Goal: Information Seeking & Learning: Find specific fact

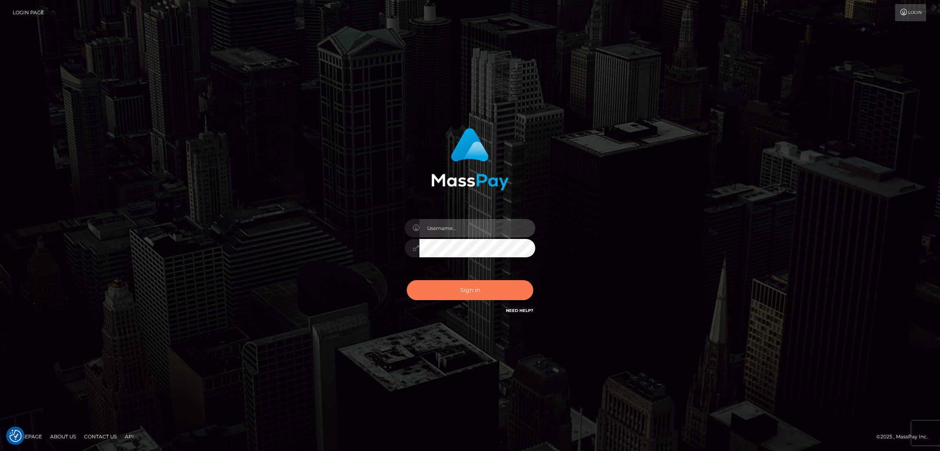
type input "[DOMAIN_NAME]"
click at [467, 290] on button "Sign in" at bounding box center [470, 290] width 127 height 20
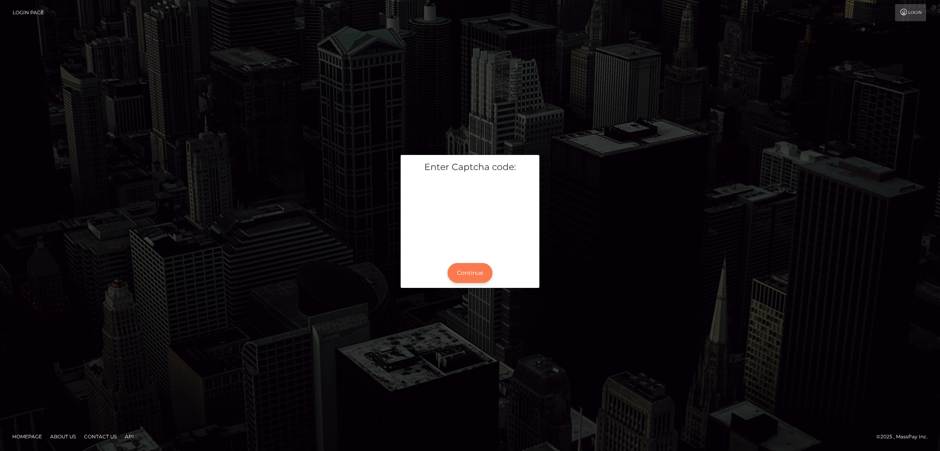
click at [483, 272] on button "Continue" at bounding box center [470, 273] width 45 height 20
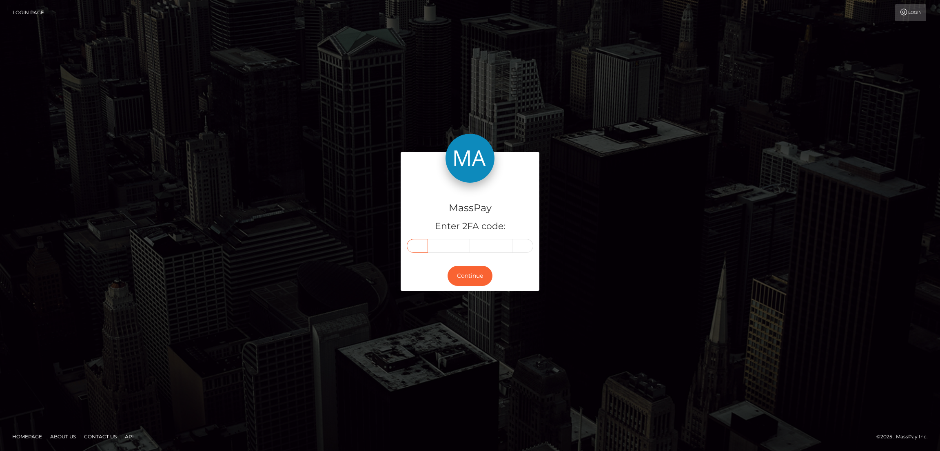
click at [415, 246] on input "text" at bounding box center [417, 246] width 21 height 14
paste input "6"
type input "6"
type input "8"
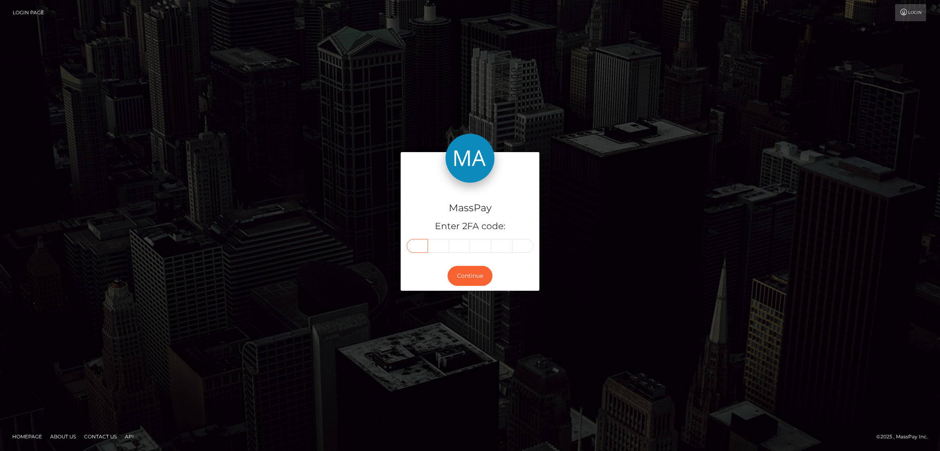
type input "7"
type input "5"
type input "6"
click at [474, 276] on button "Continue" at bounding box center [470, 276] width 45 height 20
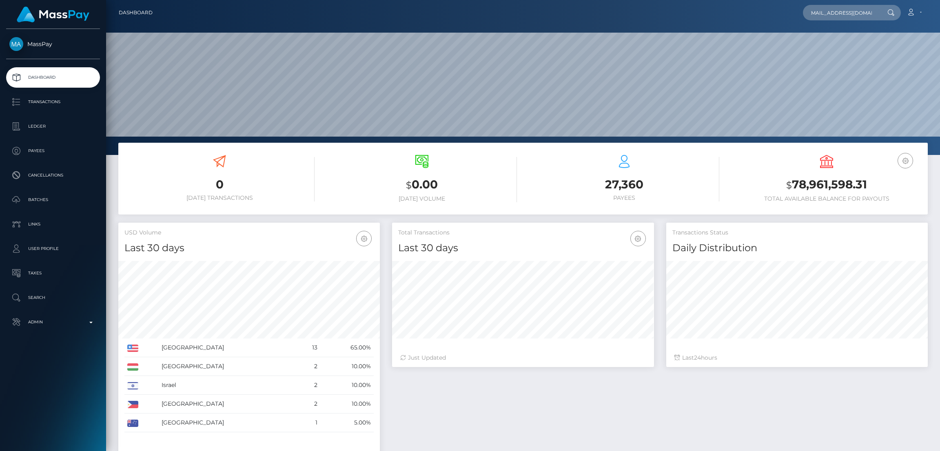
scroll to position [145, 262]
type input "buttonmaria9@gmail.com"
click at [821, 40] on link "maria rose button" at bounding box center [835, 42] width 65 height 15
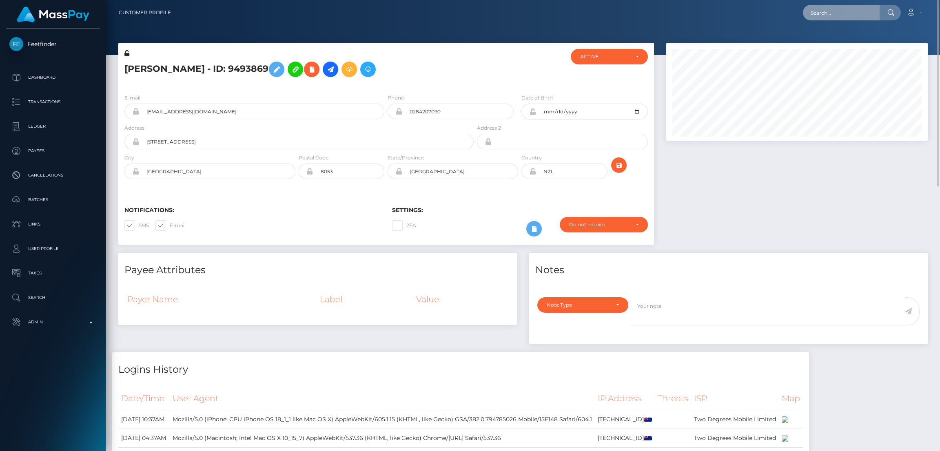
click at [821, 8] on input "text" at bounding box center [841, 13] width 77 height 16
paste input "[EMAIL_ADDRESS][DOMAIN_NAME]"
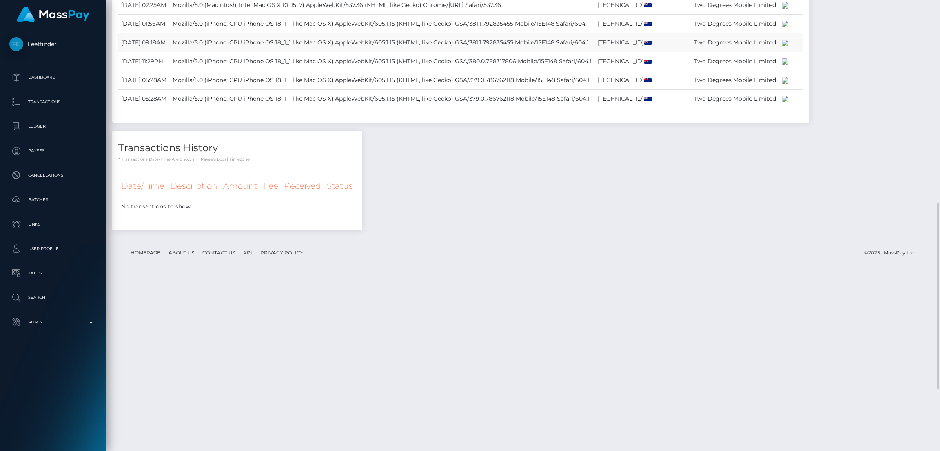
scroll to position [640, 0]
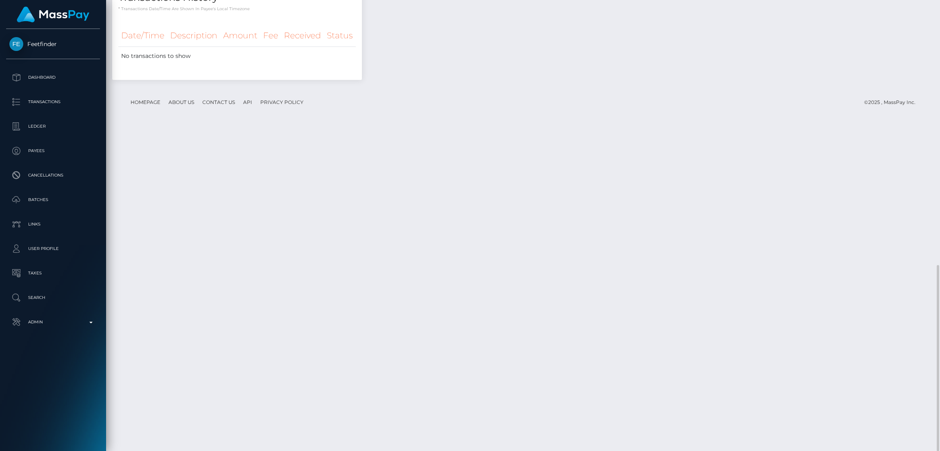
type input "[EMAIL_ADDRESS][DOMAIN_NAME]"
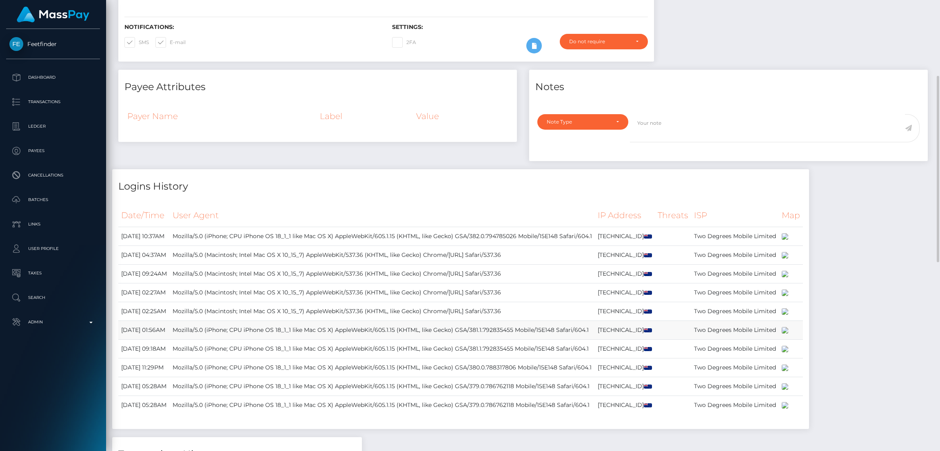
scroll to position [551, 0]
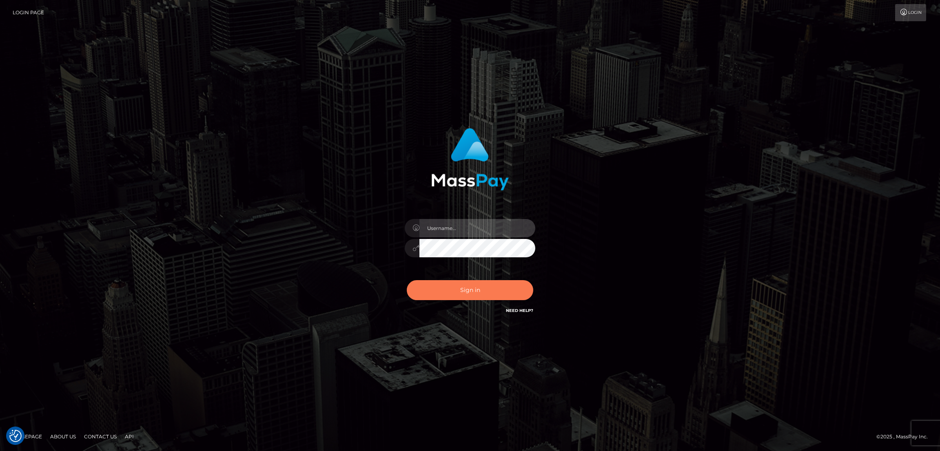
type input "nb.es"
click at [482, 286] on button "Sign in" at bounding box center [470, 290] width 127 height 20
click at [483, 287] on button "Sign in" at bounding box center [470, 290] width 127 height 20
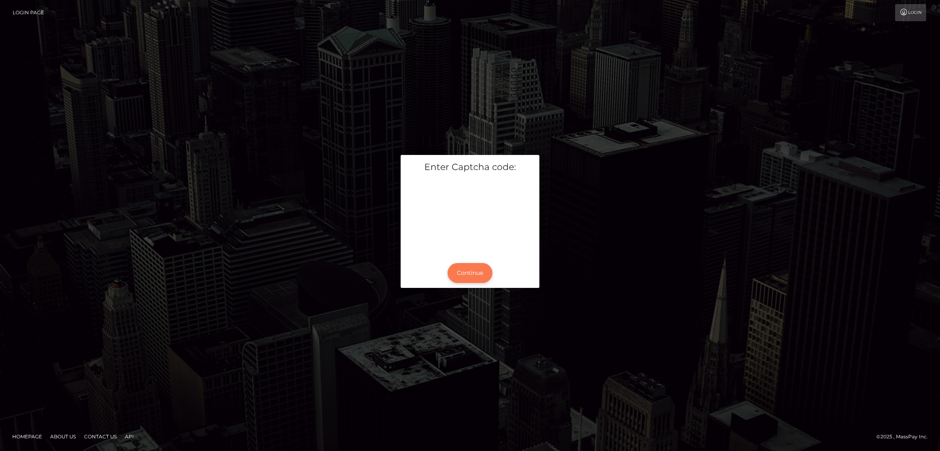
click at [470, 279] on button "Continue" at bounding box center [470, 273] width 45 height 20
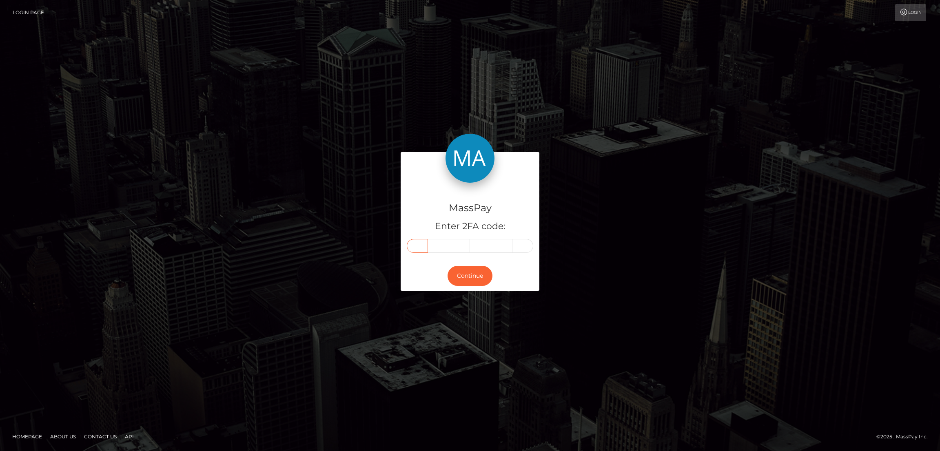
click at [418, 245] on input "text" at bounding box center [417, 246] width 21 height 14
paste input "7"
type input "7"
type input "9"
type input "5"
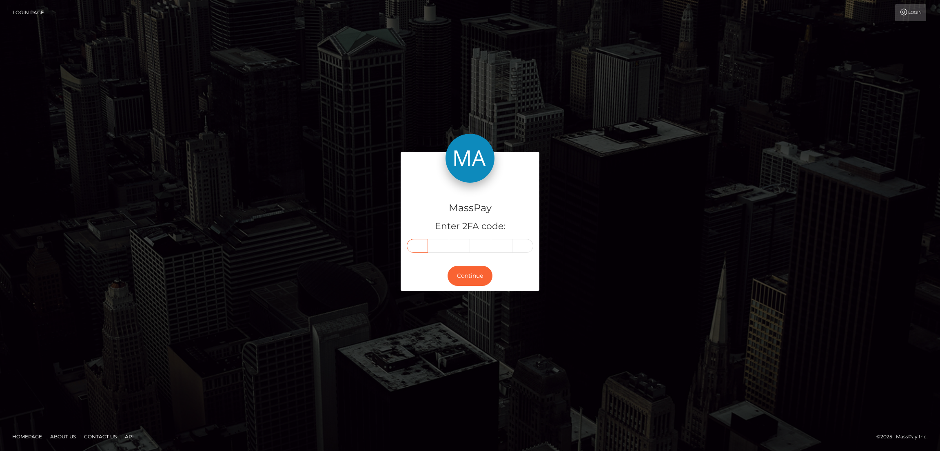
type input "5"
type input "7"
type input "4"
click at [469, 276] on button "Continue" at bounding box center [470, 276] width 45 height 20
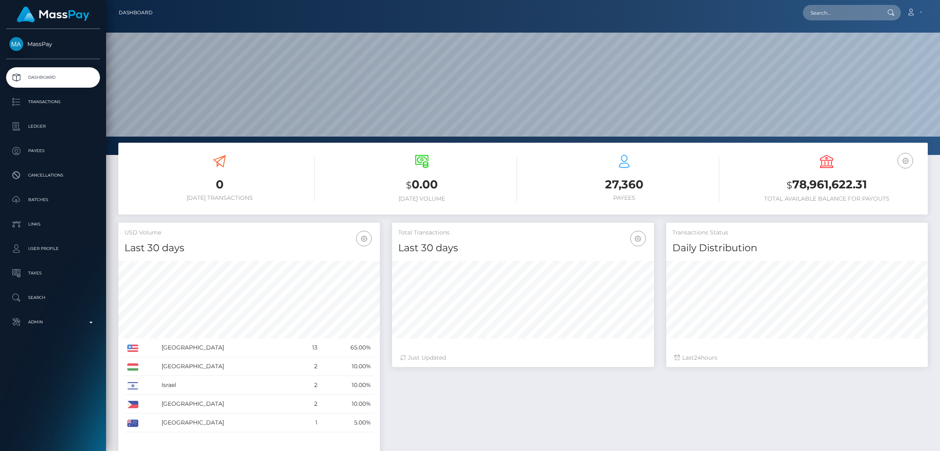
scroll to position [145, 262]
click at [821, 13] on input "text" at bounding box center [841, 13] width 77 height 16
paste input "aito987.pro@gmail.com"
type input "aito987.pro@gmail.com"
click at [824, 42] on link "Aito987 MUA" at bounding box center [835, 42] width 65 height 15
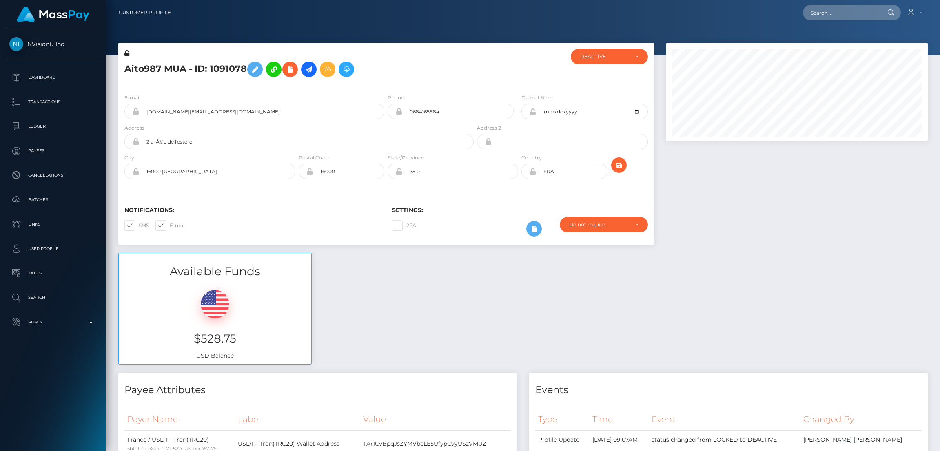
scroll to position [98, 262]
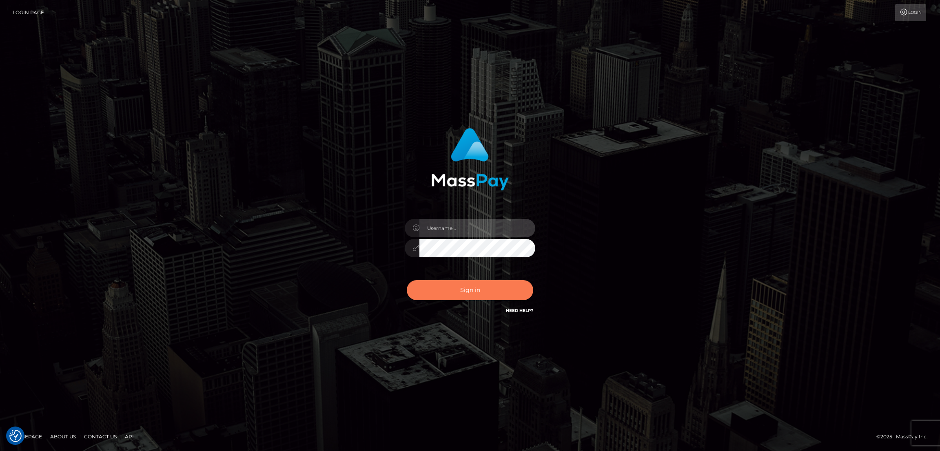
type input "[DOMAIN_NAME]"
click at [451, 284] on button "Sign in" at bounding box center [470, 290] width 127 height 20
type input "nb.es"
click at [470, 293] on button "Sign in" at bounding box center [470, 290] width 127 height 20
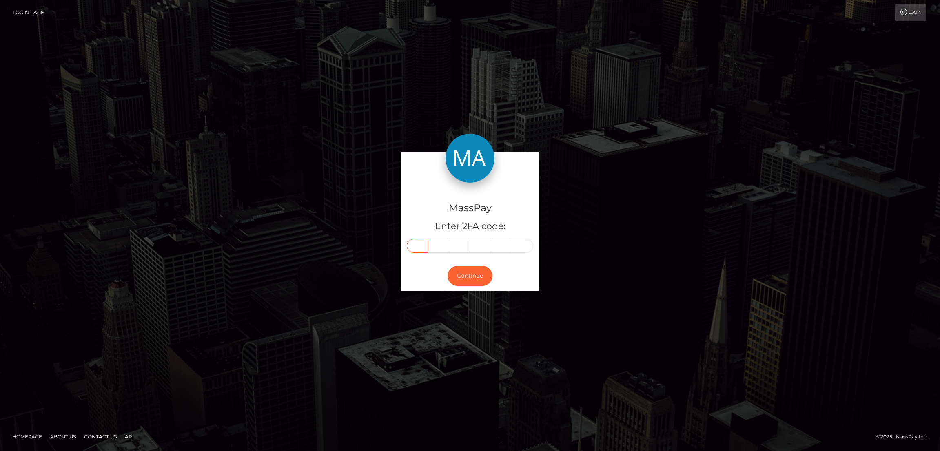
click at [418, 246] on input "text" at bounding box center [417, 246] width 21 height 14
paste input "2"
type input "2"
type input "1"
type input "5"
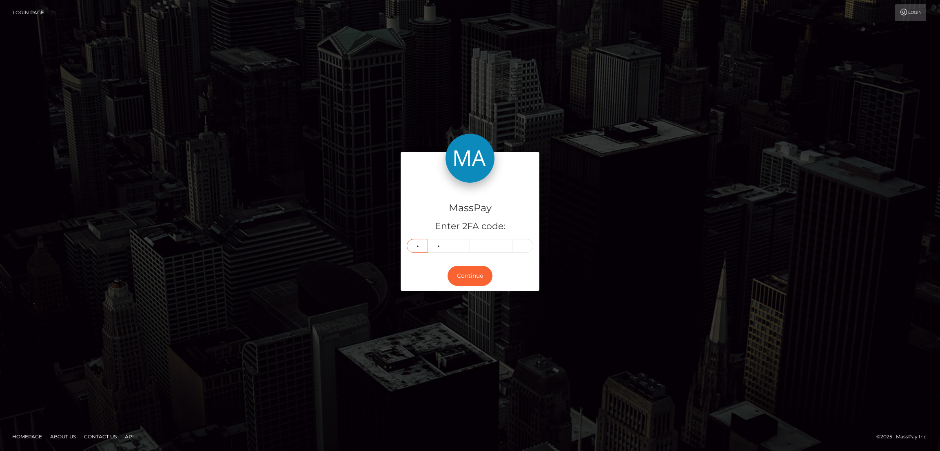
type input "1"
type input "3"
type input "4"
click at [467, 276] on button "Continue" at bounding box center [470, 276] width 45 height 20
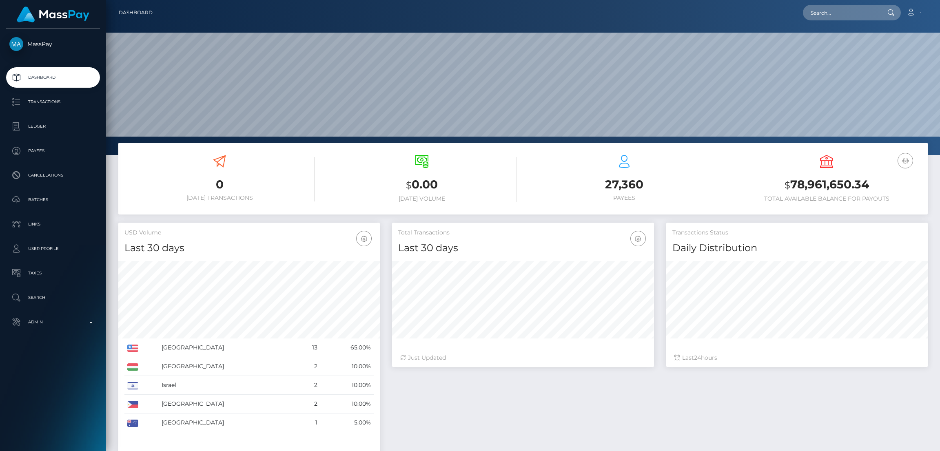
scroll to position [145, 262]
click at [816, 12] on input "text" at bounding box center [841, 13] width 77 height 16
paste input "[EMAIL_ADDRESS][DOMAIN_NAME]"
type input "[EMAIL_ADDRESS][DOMAIN_NAME]"
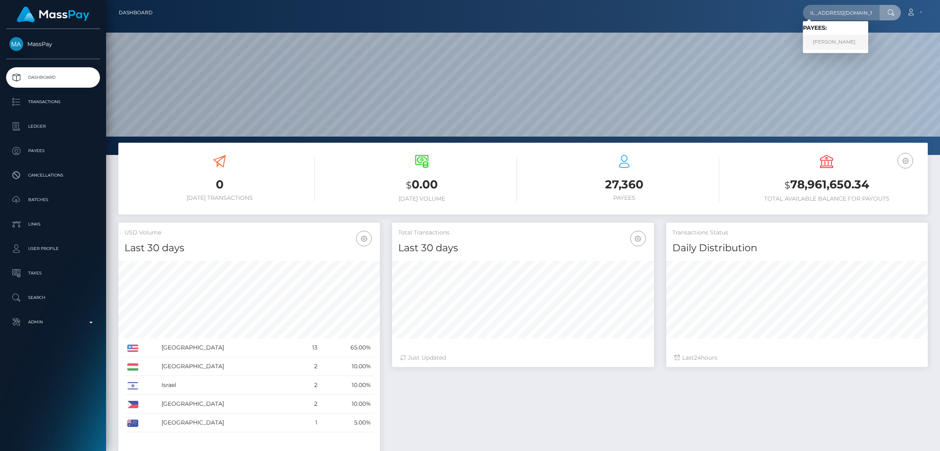
click at [831, 40] on link "TETIANA SHYSHKOVA" at bounding box center [835, 42] width 65 height 15
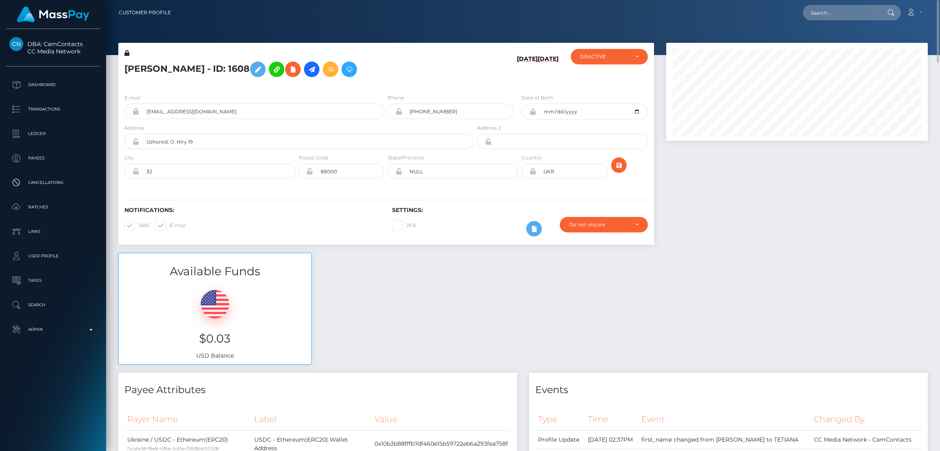
click at [165, 64] on h5 "TETIANA SHYSHKOVA - ID: 1608" at bounding box center [296, 70] width 345 height 24
copy h5 "TETIANA SHYSHKOVA - ID: 1608"
click at [827, 14] on input "text" at bounding box center [841, 13] width 77 height 16
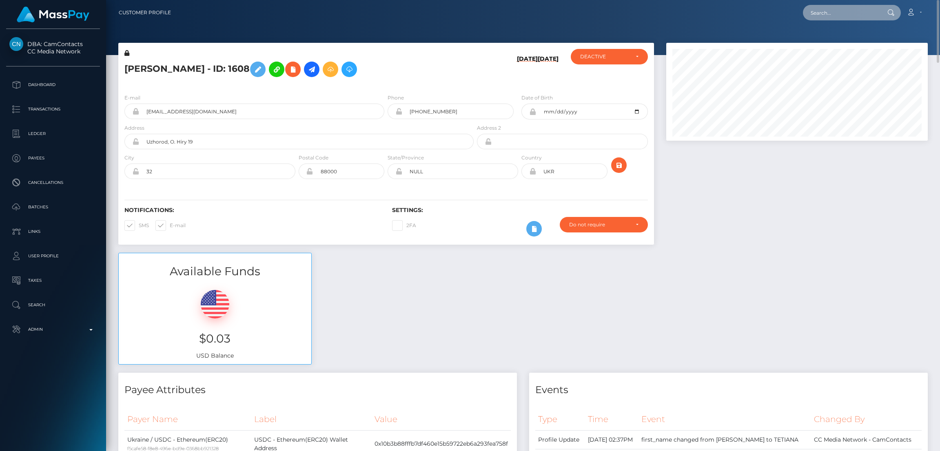
paste input "godthegod71@gmail.com"
type input "godthegod71@gmail.com"
click at [836, 41] on link "ETHAN O'BRIEN" at bounding box center [835, 42] width 65 height 15
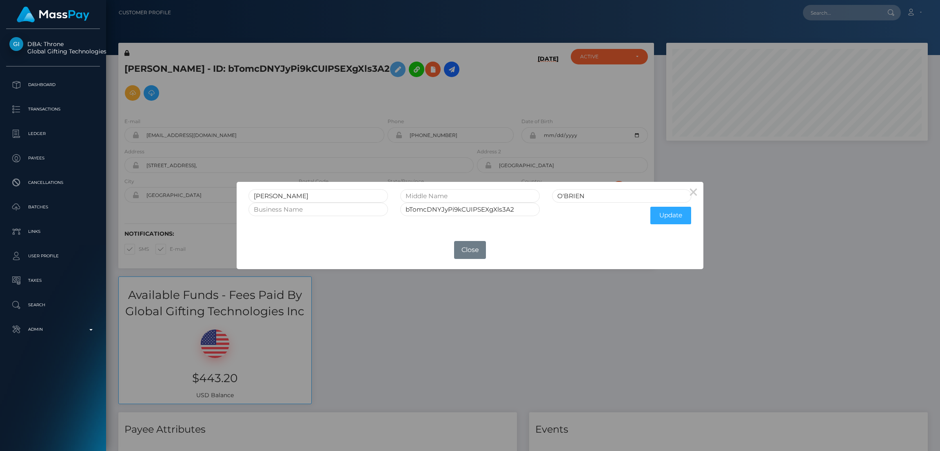
scroll to position [98, 262]
click at [469, 252] on button "Close" at bounding box center [470, 250] width 32 height 18
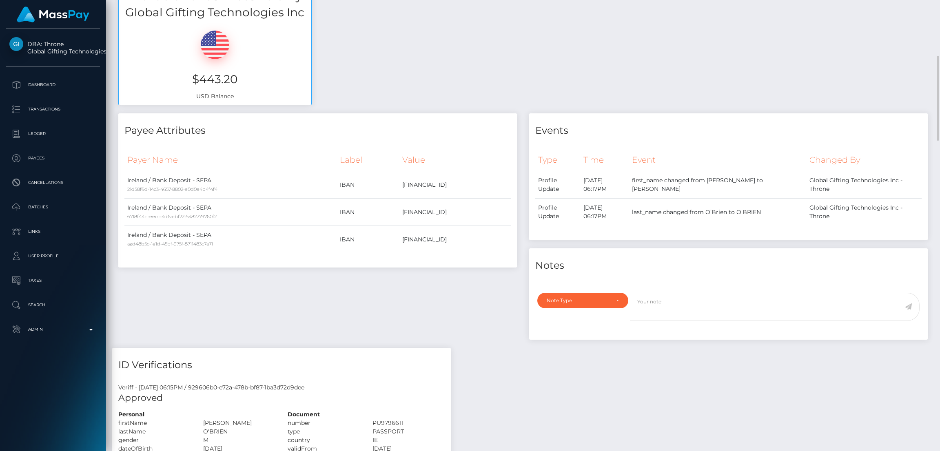
scroll to position [0, 0]
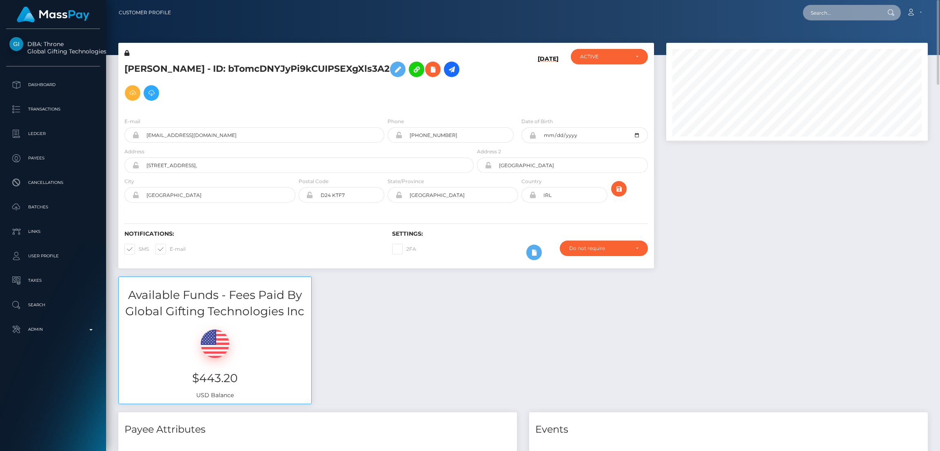
click at [837, 12] on input "text" at bounding box center [841, 13] width 77 height 16
paste input "drzzymarrox@gmail.com"
type input "drzzymarrox@gmail.com"
click at [838, 42] on link "MARWAN AAD ALI AL-QAYSI" at bounding box center [835, 42] width 65 height 15
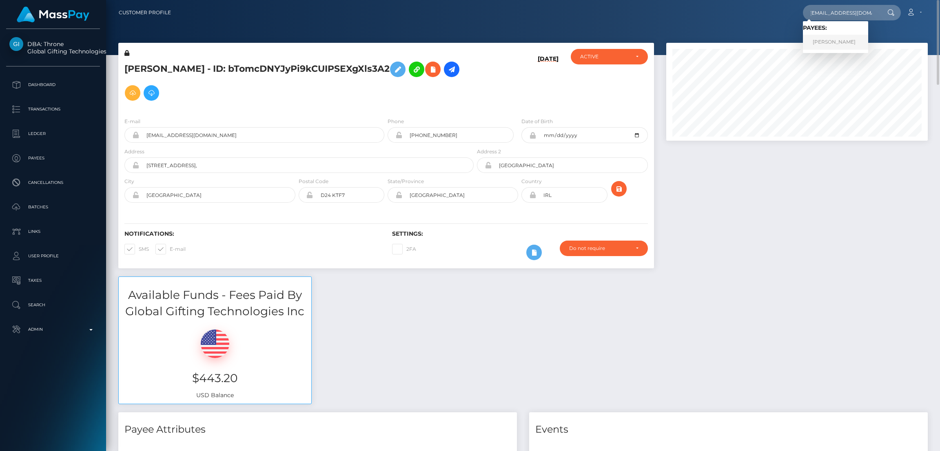
scroll to position [0, 0]
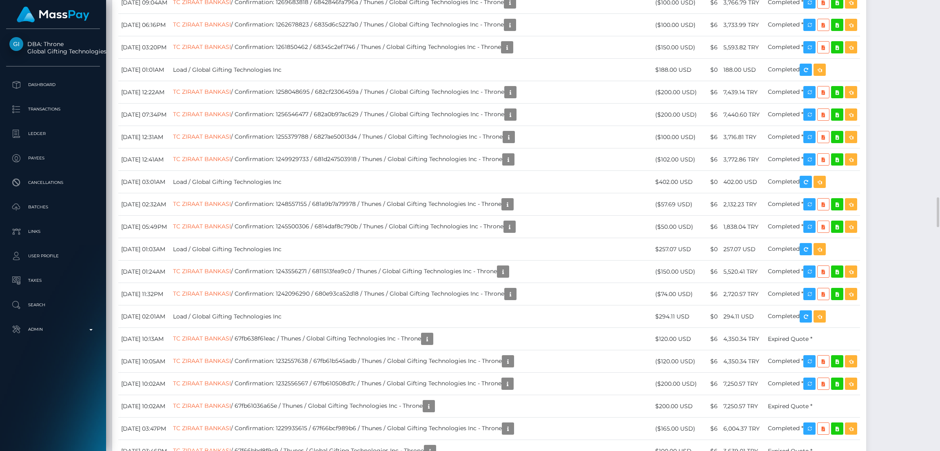
scroll to position [98, 262]
click at [848, 230] on div "Force status update" at bounding box center [849, 228] width 60 height 15
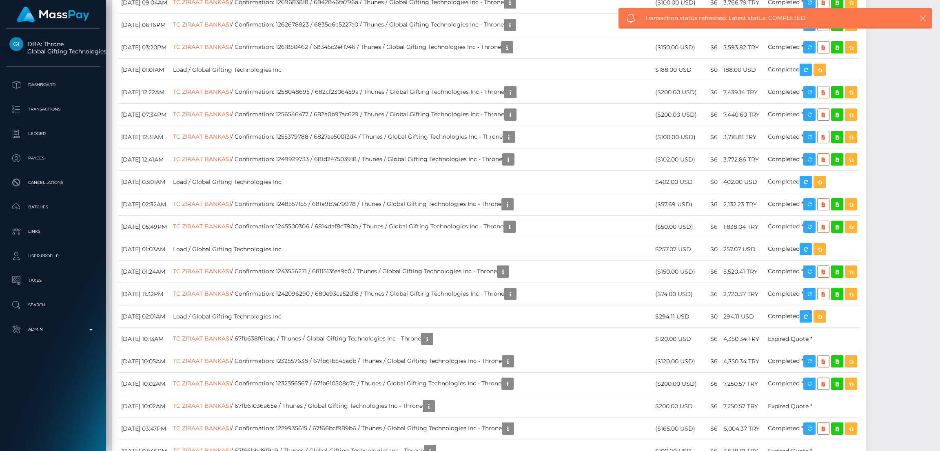
click at [922, 18] on icon "button" at bounding box center [923, 18] width 8 height 8
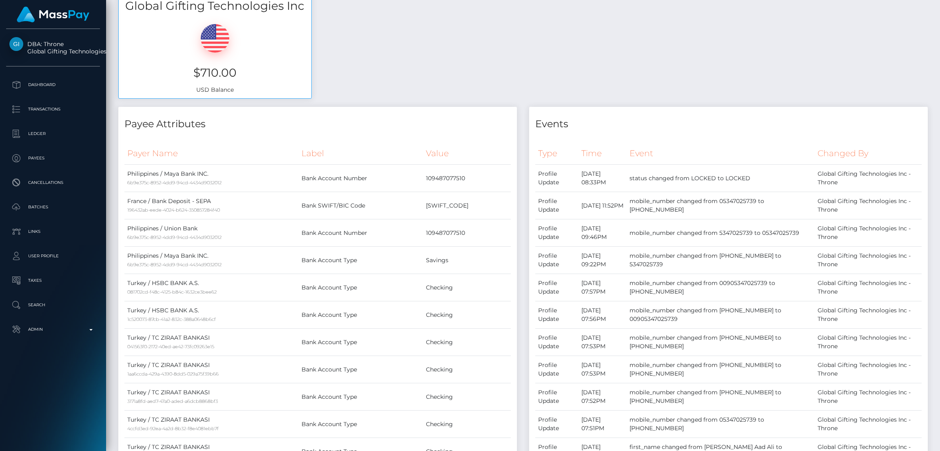
scroll to position [0, 0]
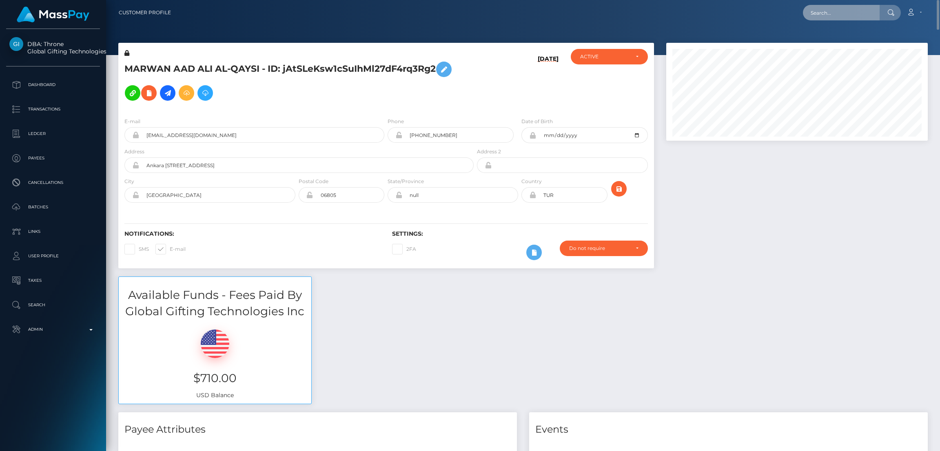
click at [811, 10] on input "text" at bounding box center [841, 13] width 77 height 16
paste input "[EMAIL_ADDRESS][DOMAIN_NAME]"
type input "[EMAIL_ADDRESS][DOMAIN_NAME]"
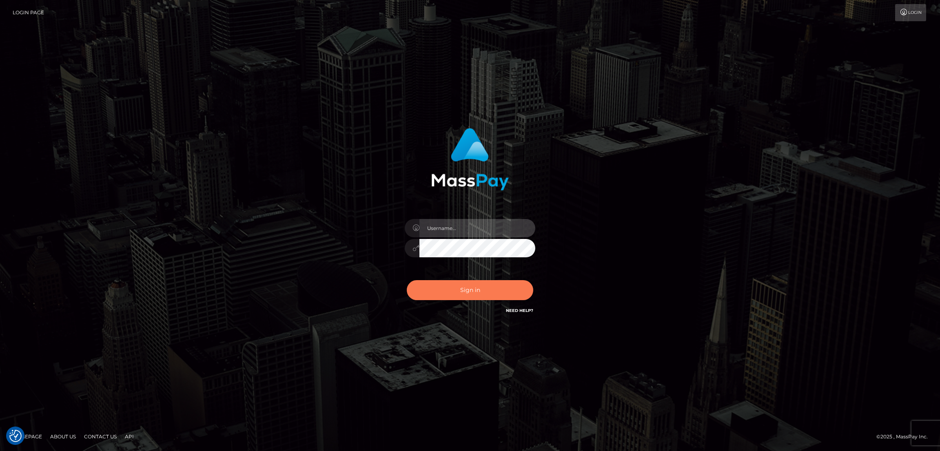
type input "[DOMAIN_NAME]"
click at [467, 296] on button "Sign in" at bounding box center [470, 290] width 127 height 20
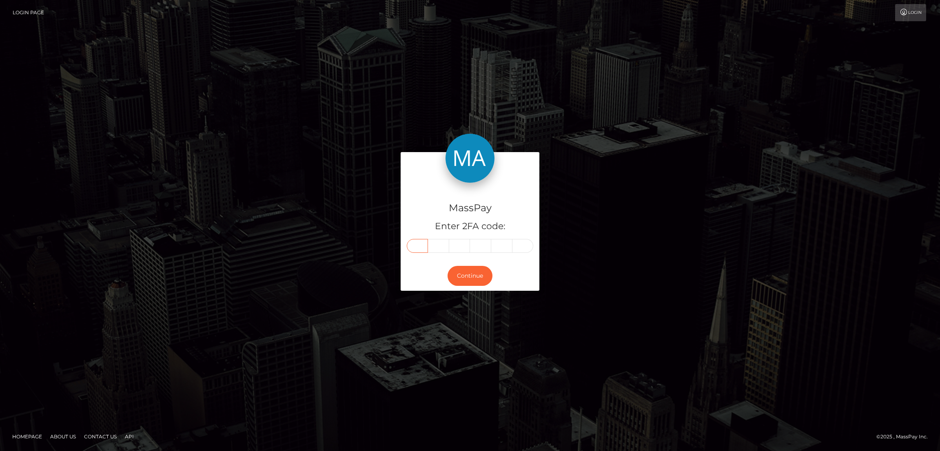
paste input "6"
type input "6"
type input "5"
type input "9"
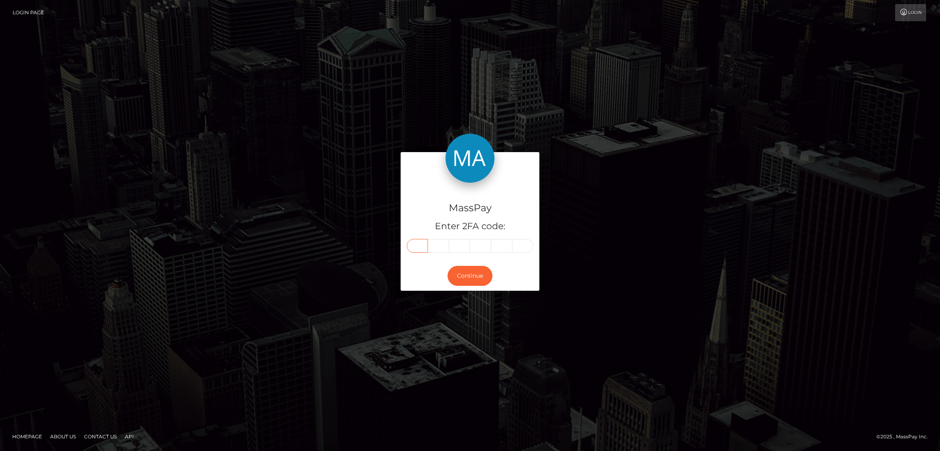
type input "4"
type input "9"
click at [466, 277] on button "Continue" at bounding box center [470, 276] width 45 height 20
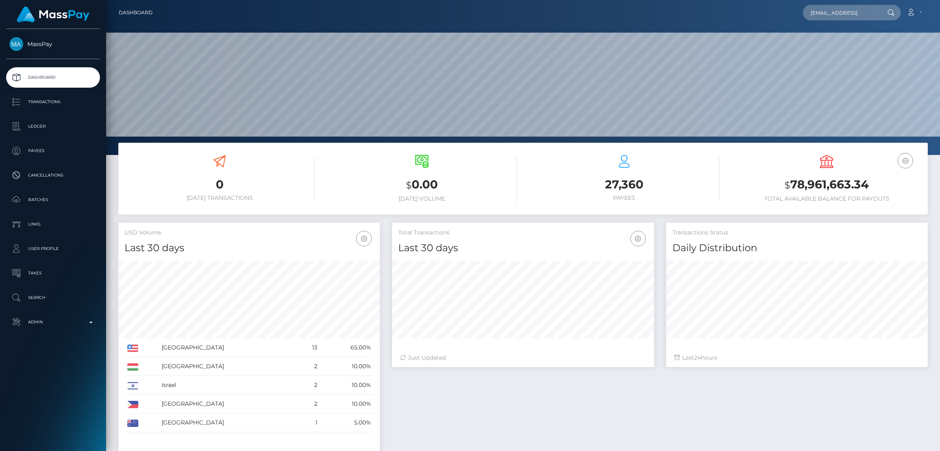
scroll to position [145, 262]
click at [833, 14] on input "[EMAIL_ADDRESS]" at bounding box center [841, 13] width 77 height 16
type input "[EMAIL_ADDRESS][DOMAIN_NAME]"
click at [837, 42] on link "AZUL TONELLO" at bounding box center [835, 42] width 65 height 15
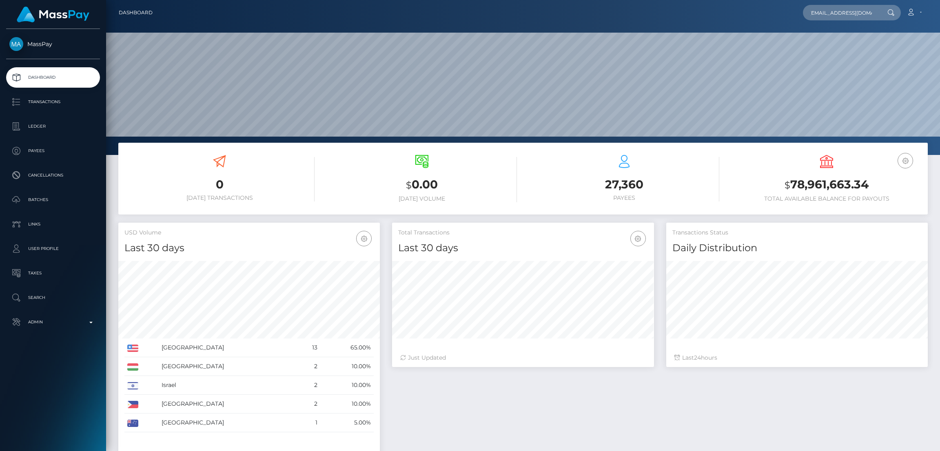
scroll to position [0, 0]
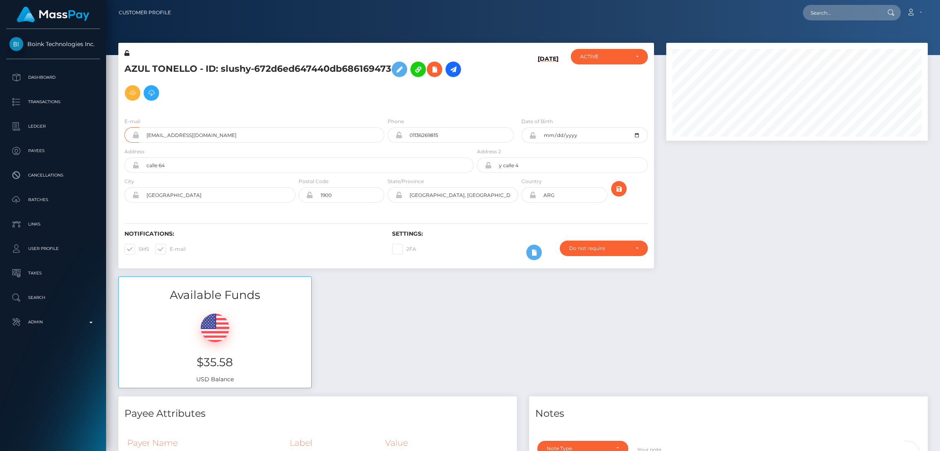
scroll to position [98, 262]
drag, startPoint x: 0, startPoint y: 0, endPoint x: 156, endPoint y: 147, distance: 214.8
click at [156, 147] on form "E-mail barbi.decero@gmail.com Phone 01136269815 Date of Birth Address" at bounding box center [386, 162] width 524 height 90
click at [271, 106] on div "AZUL TONELLO - ID: slushy-672d6ed647440db686169473" at bounding box center [296, 80] width 357 height 62
click at [187, 136] on input "barbi.decero@gmail.com" at bounding box center [261, 135] width 245 height 16
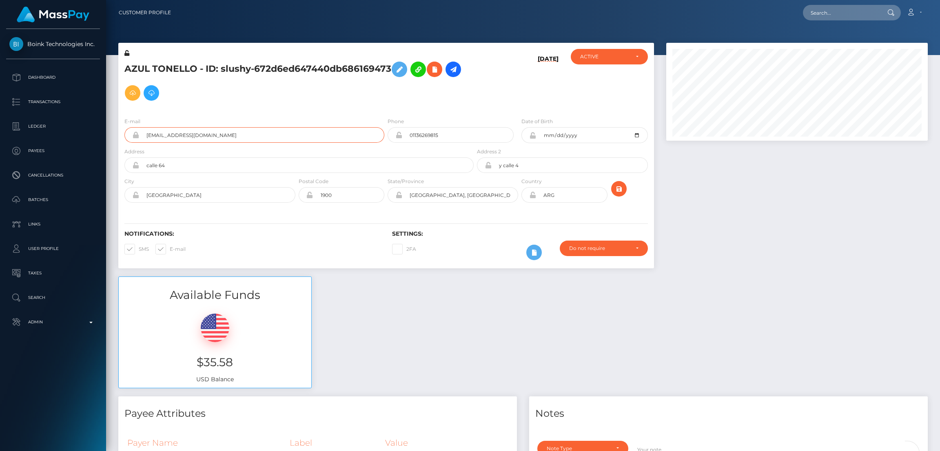
click at [187, 136] on input "barbi.decero@gmail.com" at bounding box center [261, 135] width 245 height 16
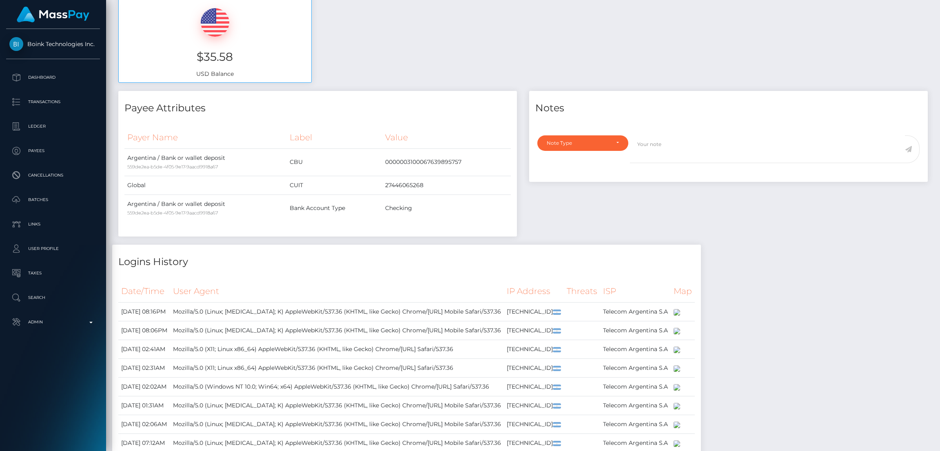
scroll to position [0, 0]
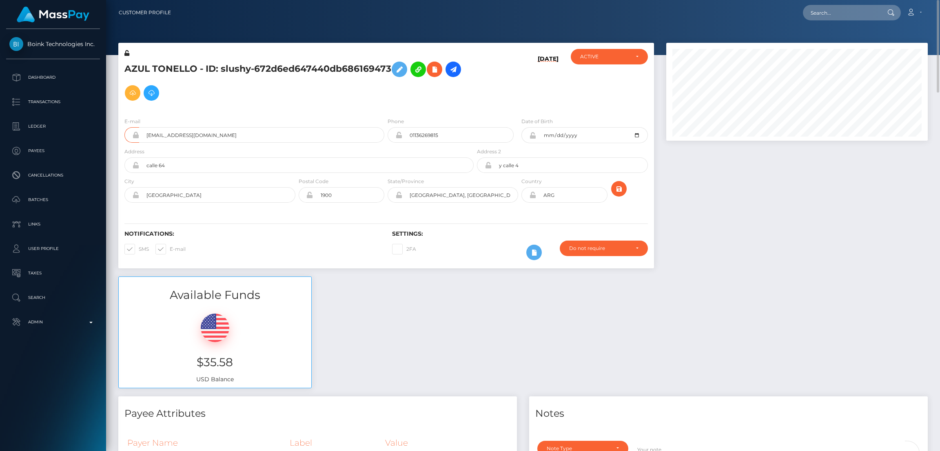
click at [261, 100] on h5 "AZUL TONELLO - ID: slushy-672d6ed647440db686169473" at bounding box center [296, 81] width 345 height 47
click at [455, 69] on icon at bounding box center [454, 69] width 10 height 10
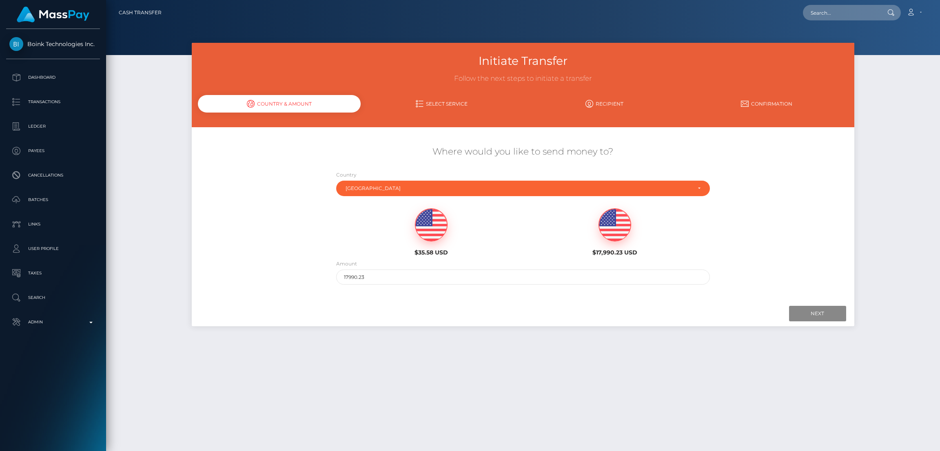
click at [433, 225] on img at bounding box center [431, 225] width 32 height 33
type input "35.58"
click at [810, 311] on input "Next" at bounding box center [817, 314] width 57 height 16
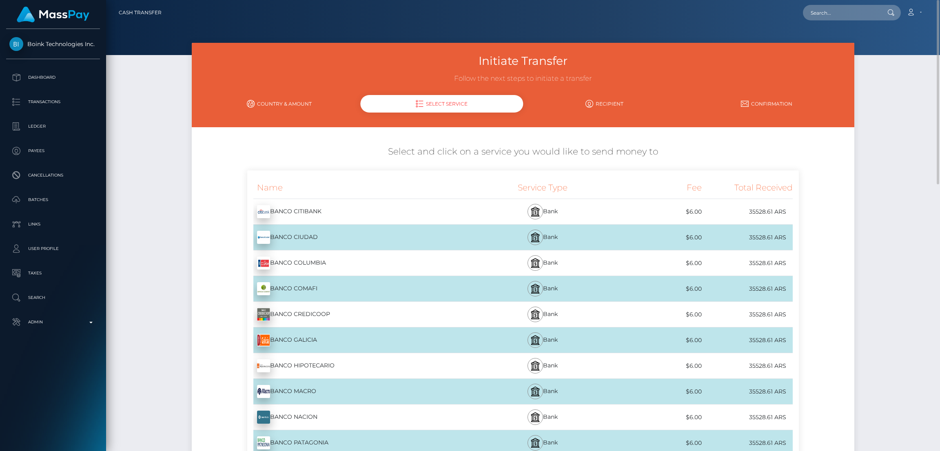
click at [270, 99] on link "Country & Amount" at bounding box center [279, 104] width 162 height 14
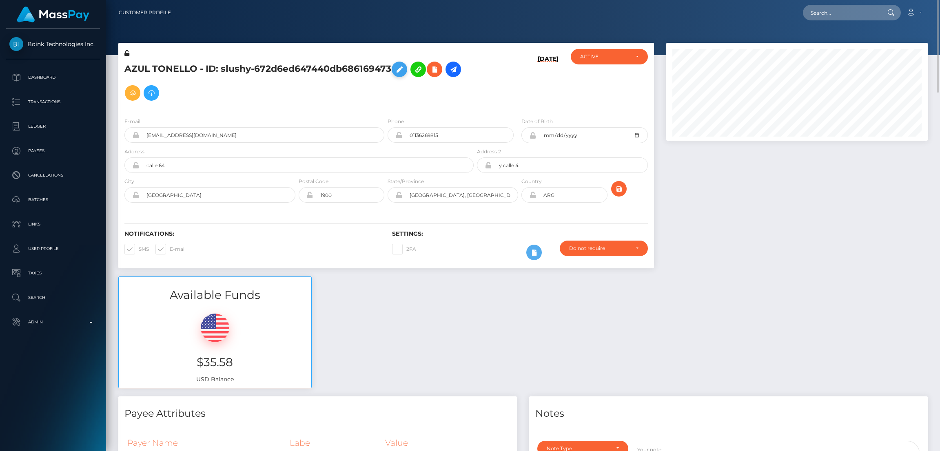
click at [403, 67] on icon at bounding box center [400, 69] width 10 height 10
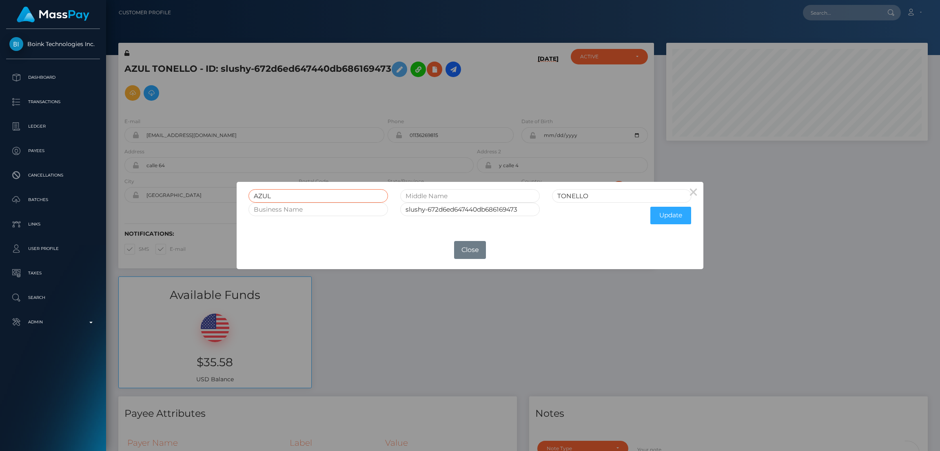
click at [267, 194] on input "AZUL" at bounding box center [319, 195] width 140 height 13
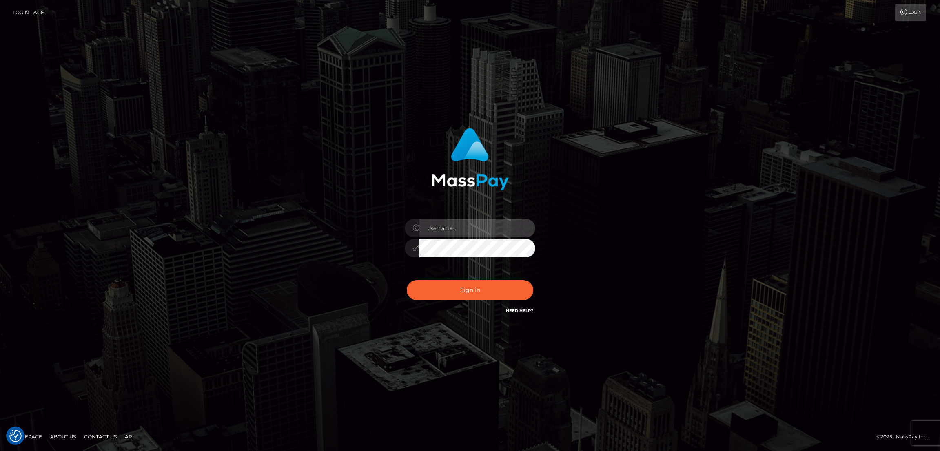
type input "[DOMAIN_NAME]"
click at [466, 292] on button "Sign in" at bounding box center [470, 290] width 127 height 20
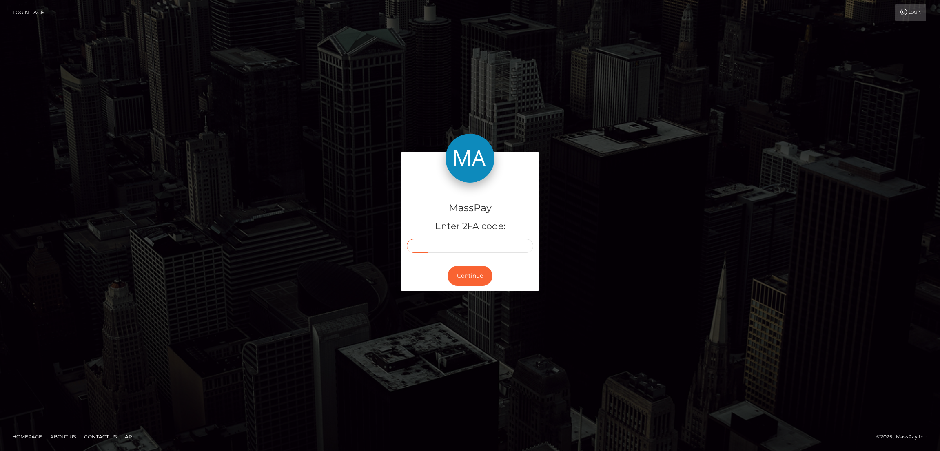
click at [418, 245] on input "text" at bounding box center [417, 246] width 21 height 14
paste input "1"
type input "1"
type input "8"
type input "5"
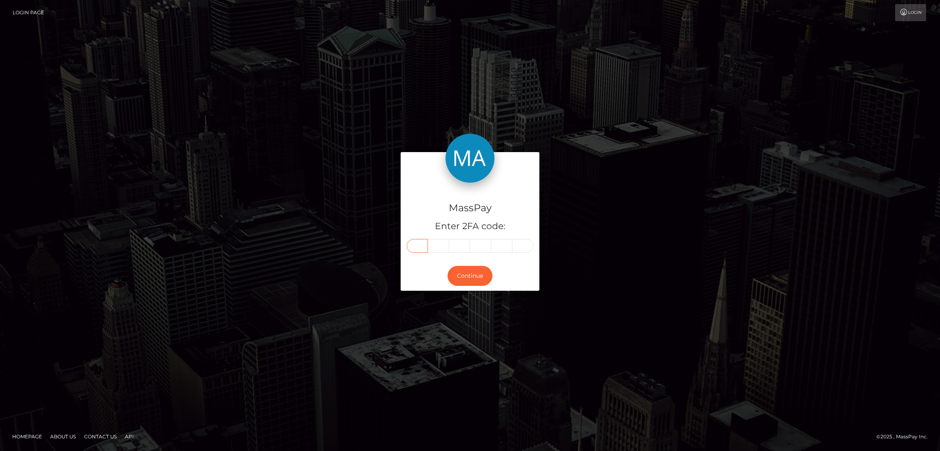
type input "0"
type input "7"
type input "5"
click at [475, 277] on button "Continue" at bounding box center [470, 276] width 45 height 20
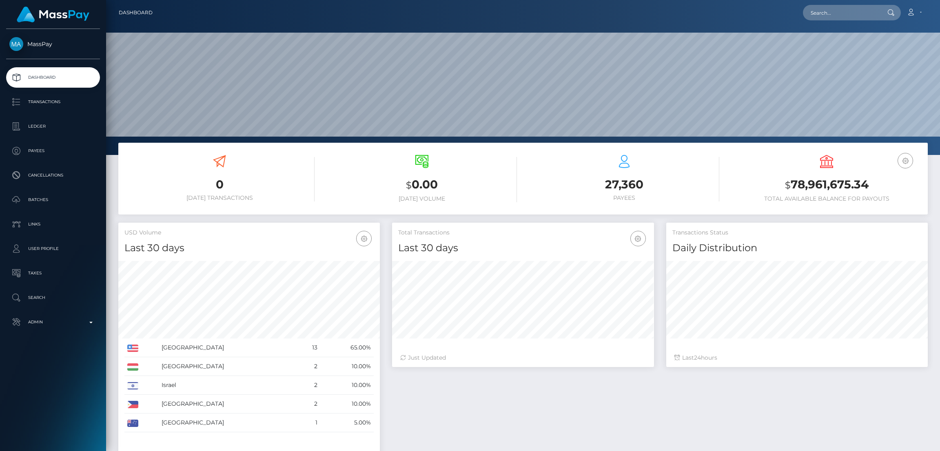
scroll to position [145, 262]
click at [844, 18] on input "text" at bounding box center [841, 13] width 77 height 16
paste input "[EMAIL_ADDRESS][DOMAIN_NAME]"
type input "[EMAIL_ADDRESS][DOMAIN_NAME]"
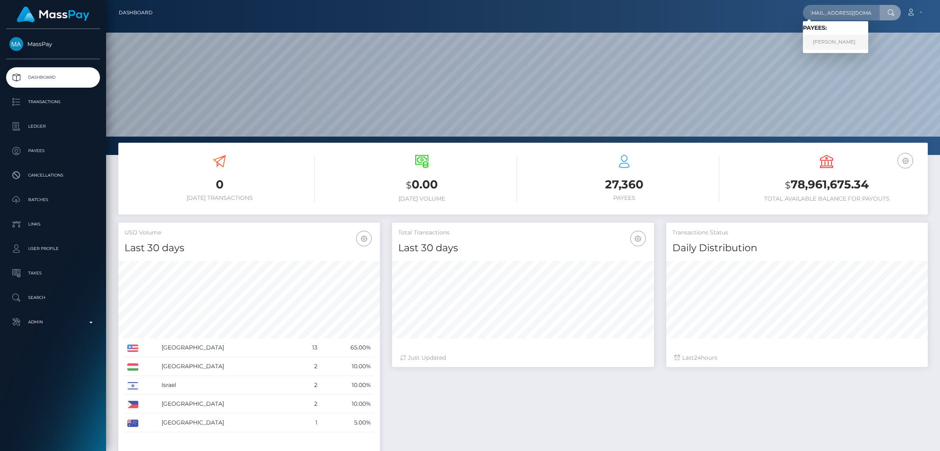
click at [827, 41] on link "[PERSON_NAME]" at bounding box center [835, 42] width 65 height 15
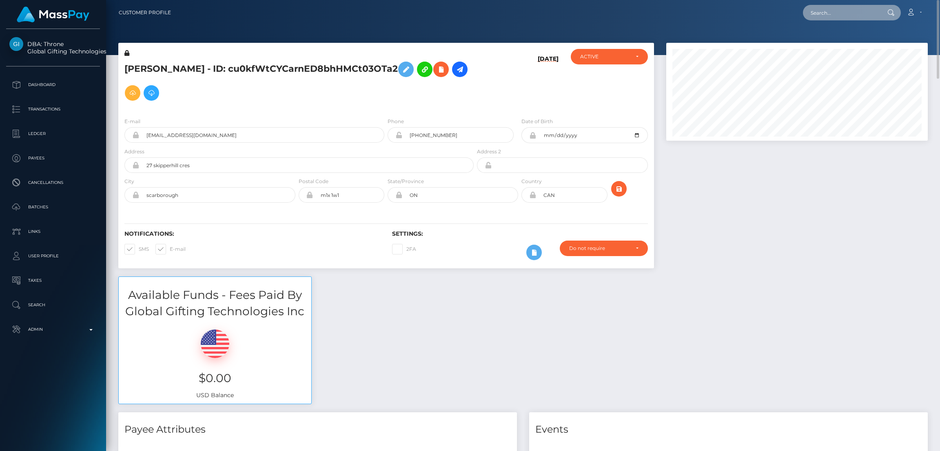
click at [818, 6] on input "text" at bounding box center [841, 13] width 77 height 16
paste input "boyweaves@hotmail.com"
type input "boyweaves@hotmail.com"
click at [836, 41] on link "Christopher Pineau" at bounding box center [835, 42] width 65 height 15
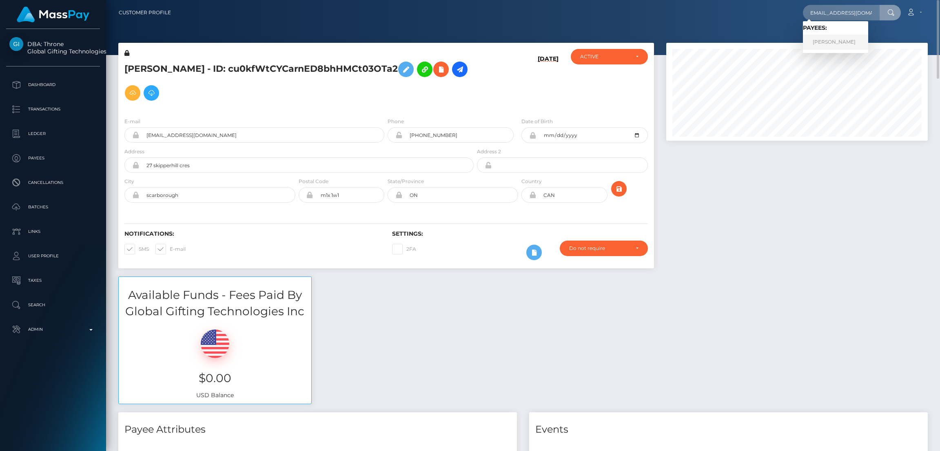
scroll to position [0, 0]
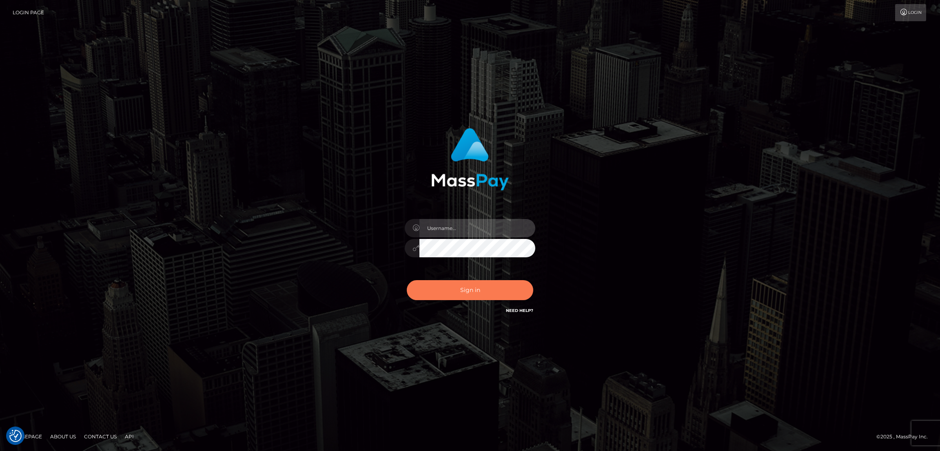
type input "nb.es"
click at [483, 290] on button "Sign in" at bounding box center [470, 290] width 127 height 20
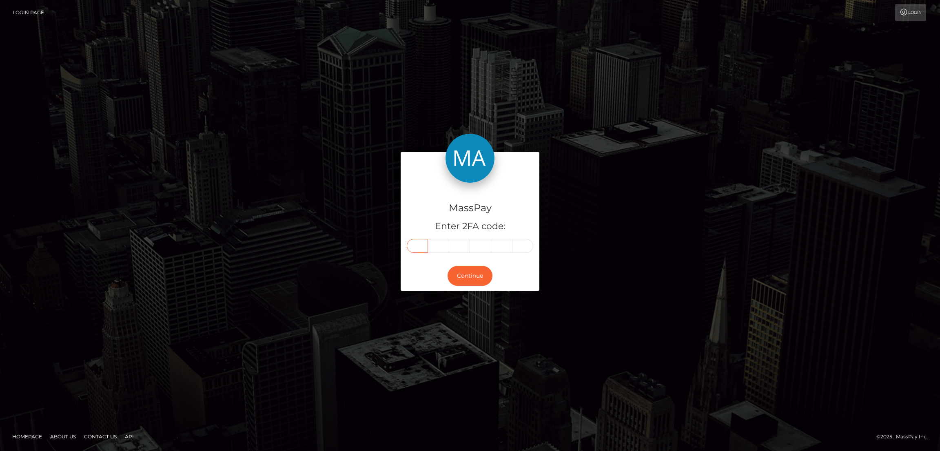
click at [420, 246] on input "text" at bounding box center [417, 246] width 21 height 14
paste input "9"
type input "9"
type input "6"
type input "3"
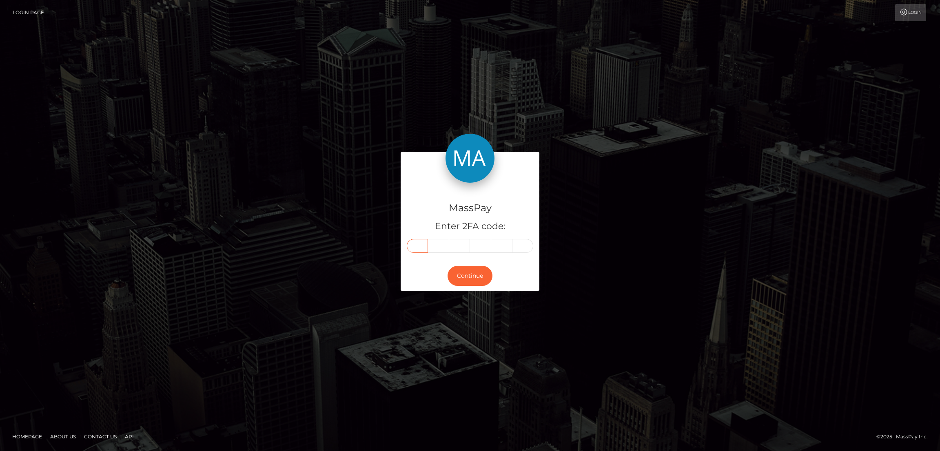
type input "8"
type input "9"
click at [469, 273] on button "Continue" at bounding box center [470, 276] width 45 height 20
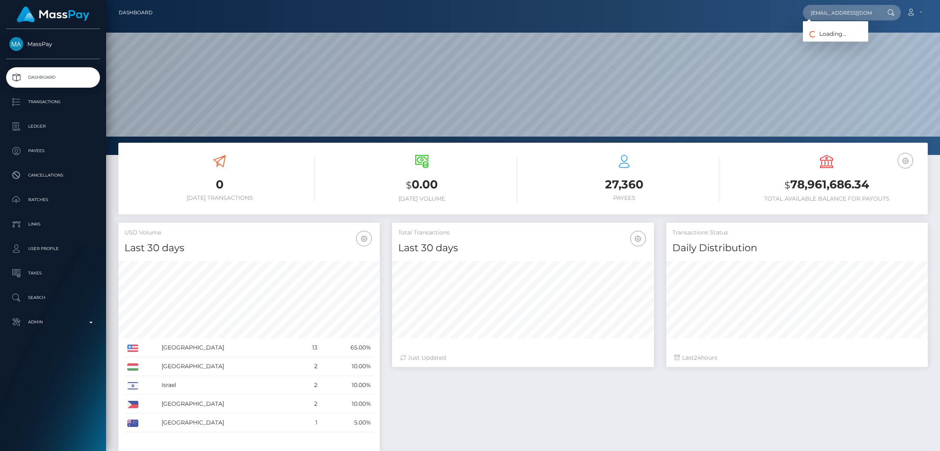
scroll to position [0, 4]
type input "[EMAIL_ADDRESS][DOMAIN_NAME]"
click at [831, 42] on link "[PERSON_NAME]" at bounding box center [835, 42] width 65 height 15
